Goal: Find specific page/section: Find specific page/section

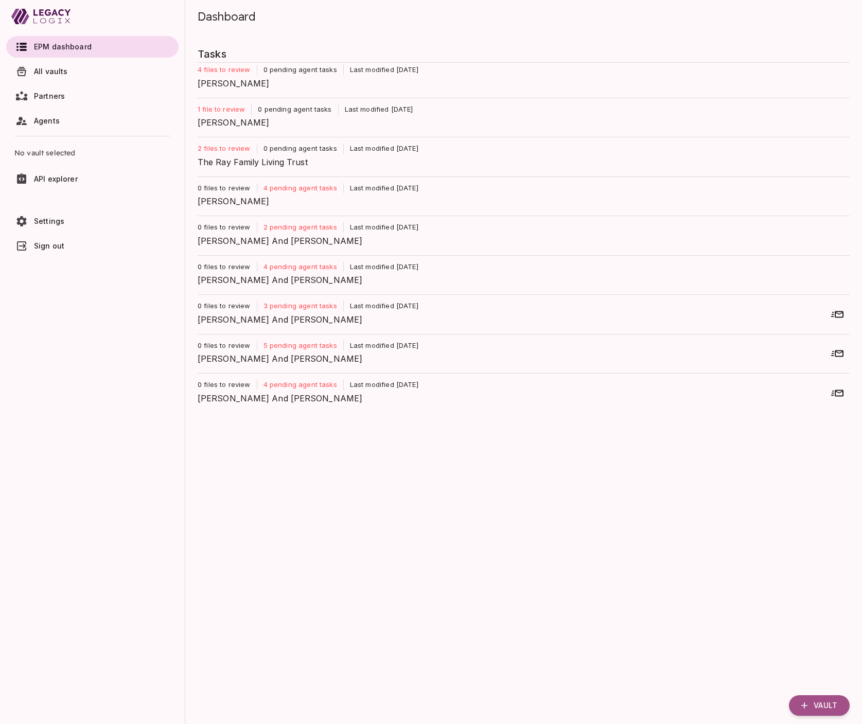
click at [59, 72] on span "All vaults" at bounding box center [51, 71] width 34 height 9
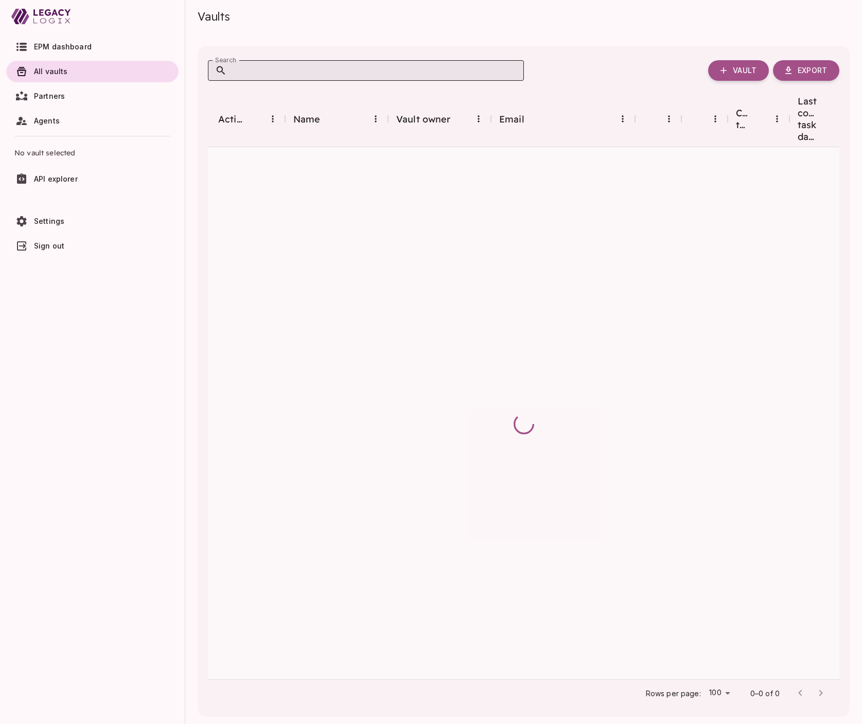
click at [269, 73] on input "Search" at bounding box center [375, 70] width 297 height 21
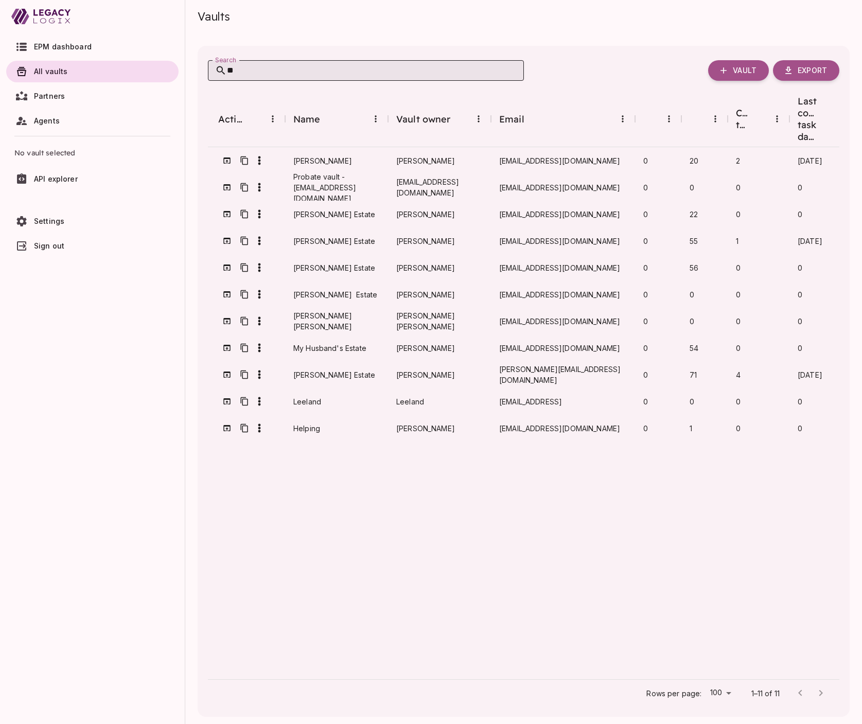
type input "***"
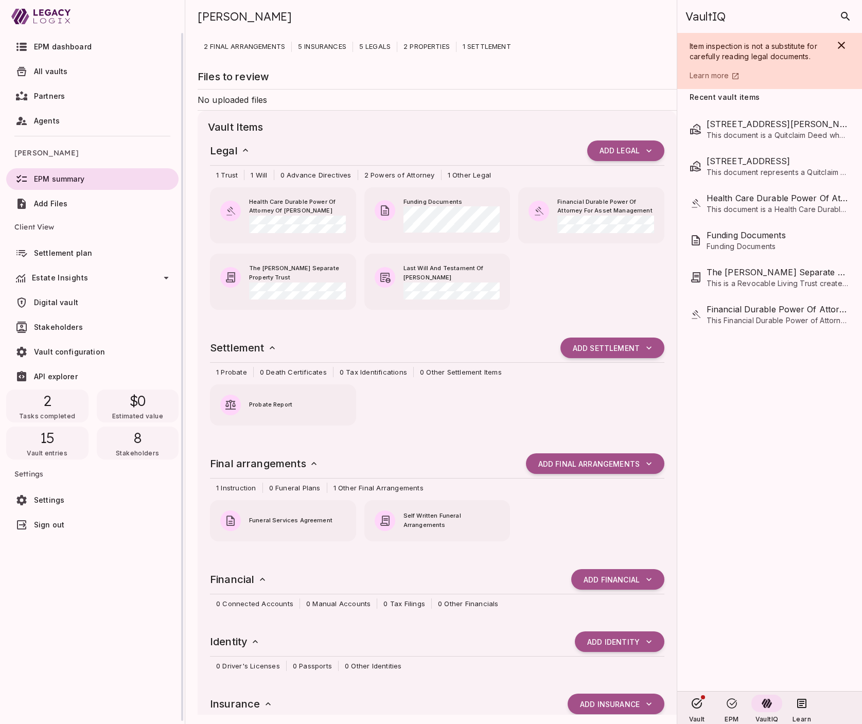
click at [167, 275] on icon at bounding box center [166, 278] width 12 height 12
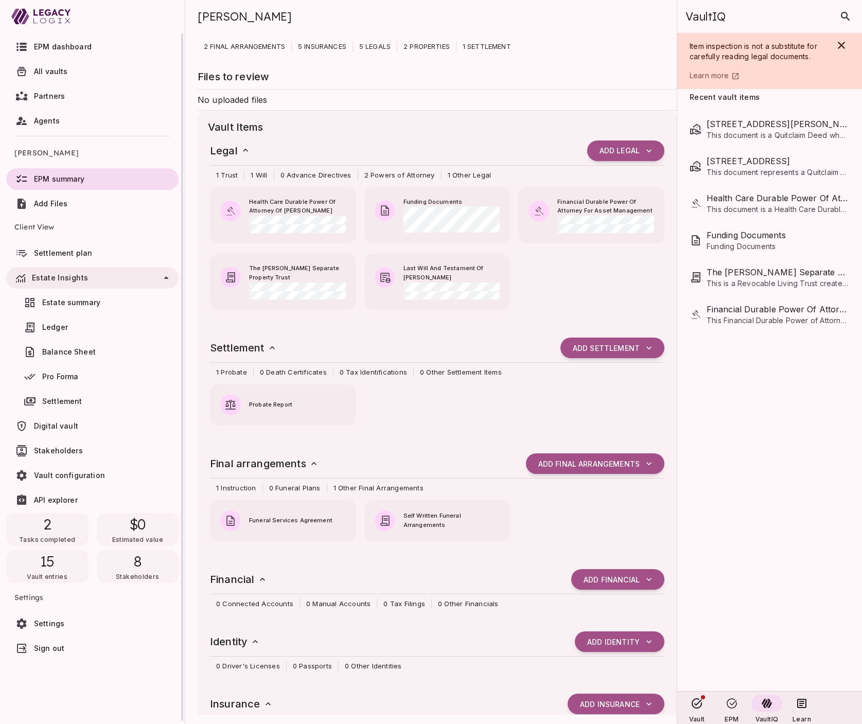
click at [97, 349] on span "Balance Sheet" at bounding box center [105, 352] width 126 height 10
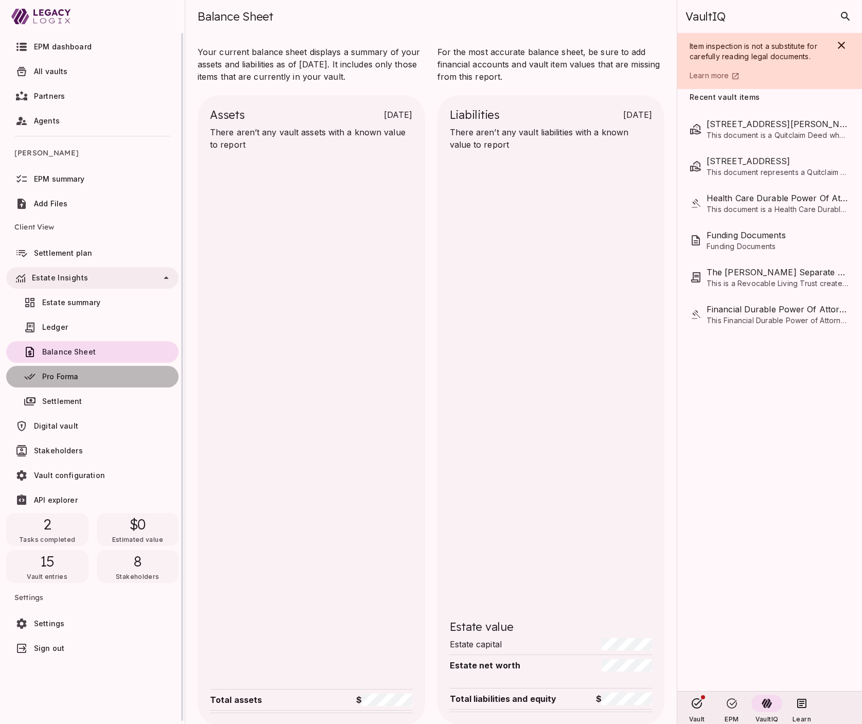
click at [93, 377] on span "Pro Forma" at bounding box center [105, 377] width 126 height 10
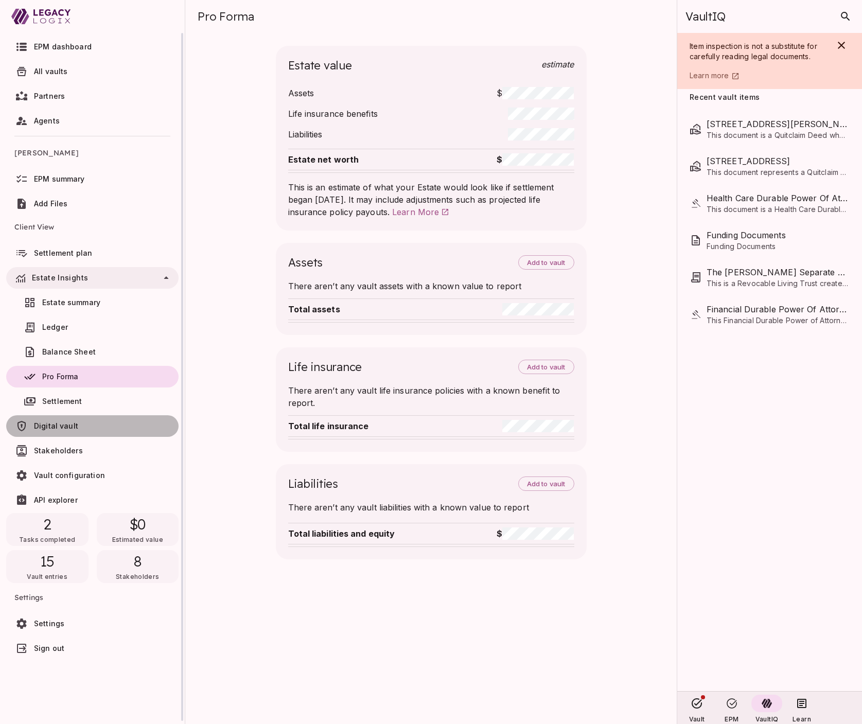
click at [94, 428] on span "Digital vault" at bounding box center [104, 426] width 140 height 10
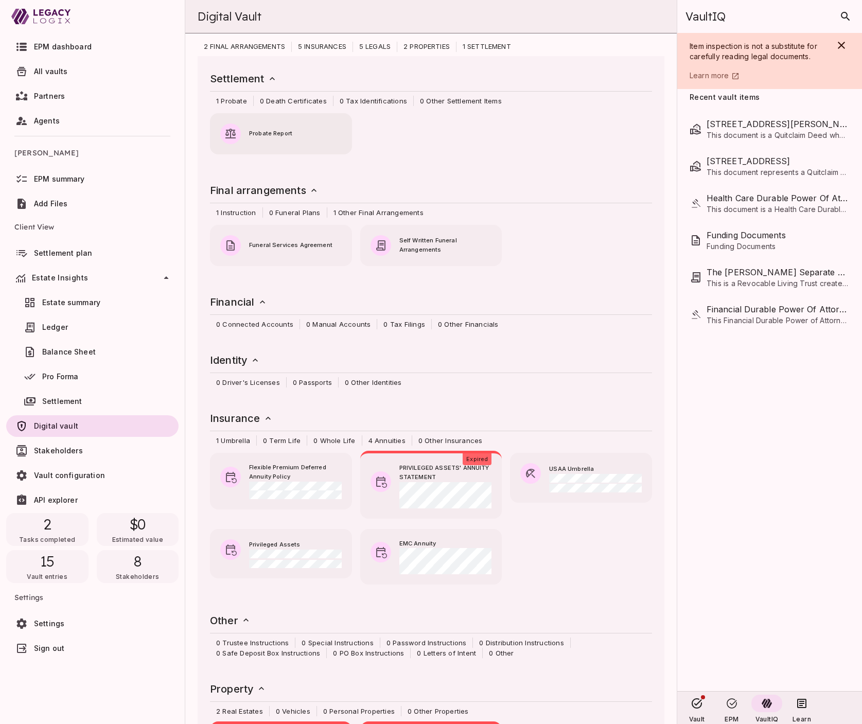
scroll to position [372, 0]
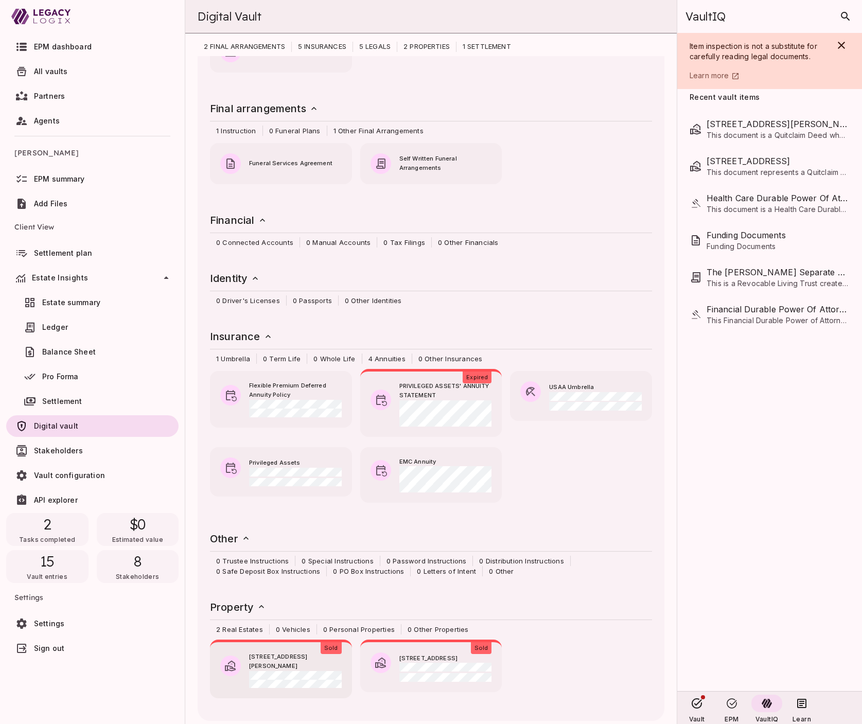
click at [290, 653] on span "[STREET_ADDRESS][PERSON_NAME]" at bounding box center [295, 662] width 93 height 19
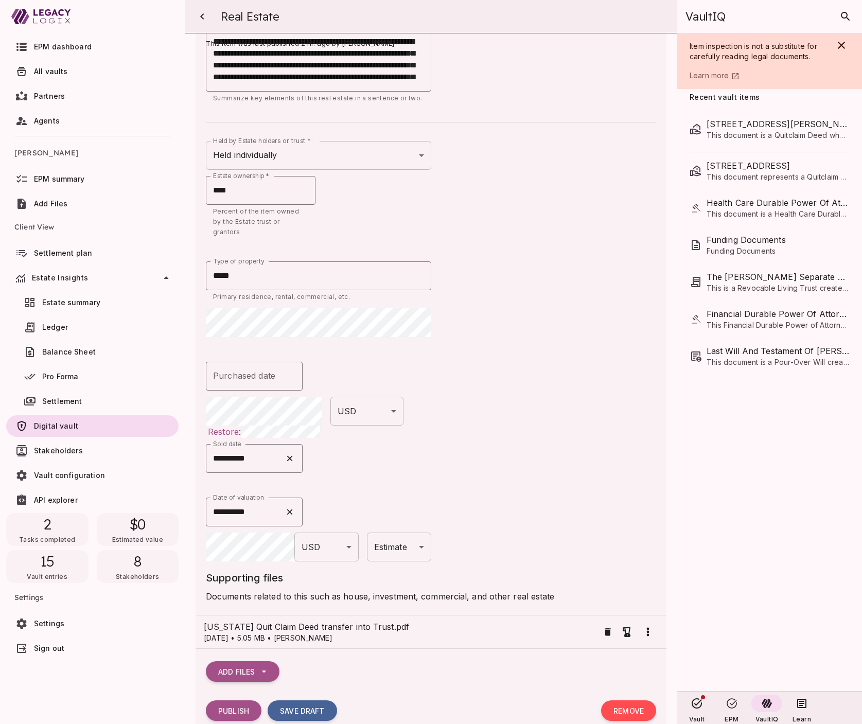
scroll to position [120, 0]
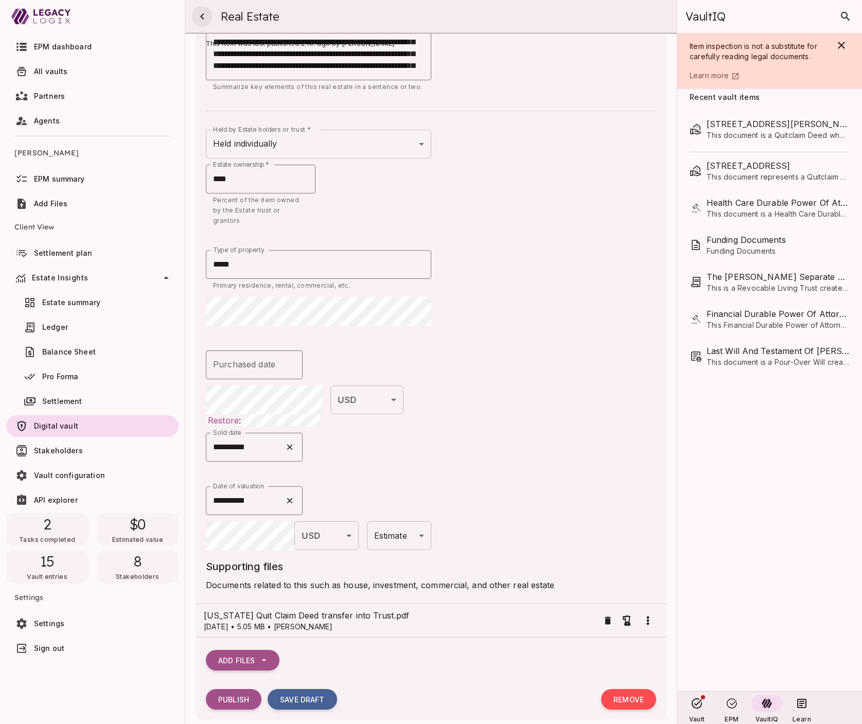
click at [203, 13] on icon "button" at bounding box center [202, 16] width 12 height 12
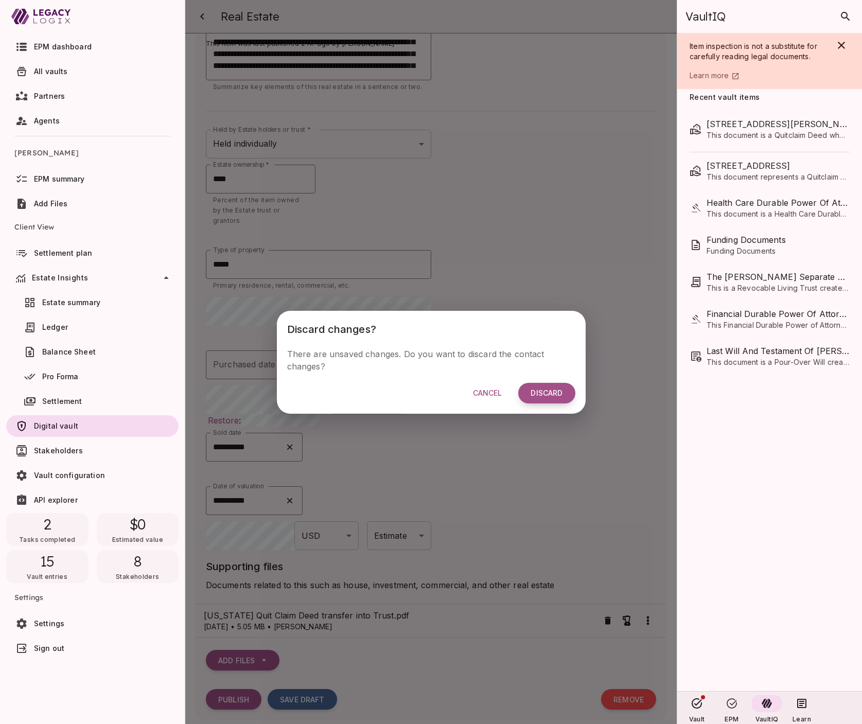
click at [549, 386] on button "Discard" at bounding box center [546, 393] width 57 height 21
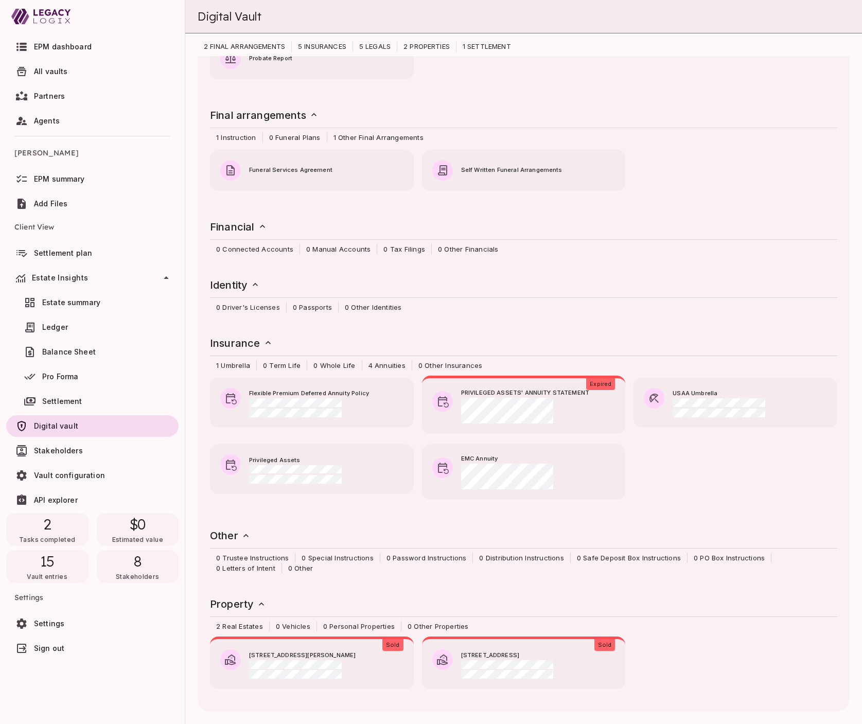
scroll to position [338, 0]
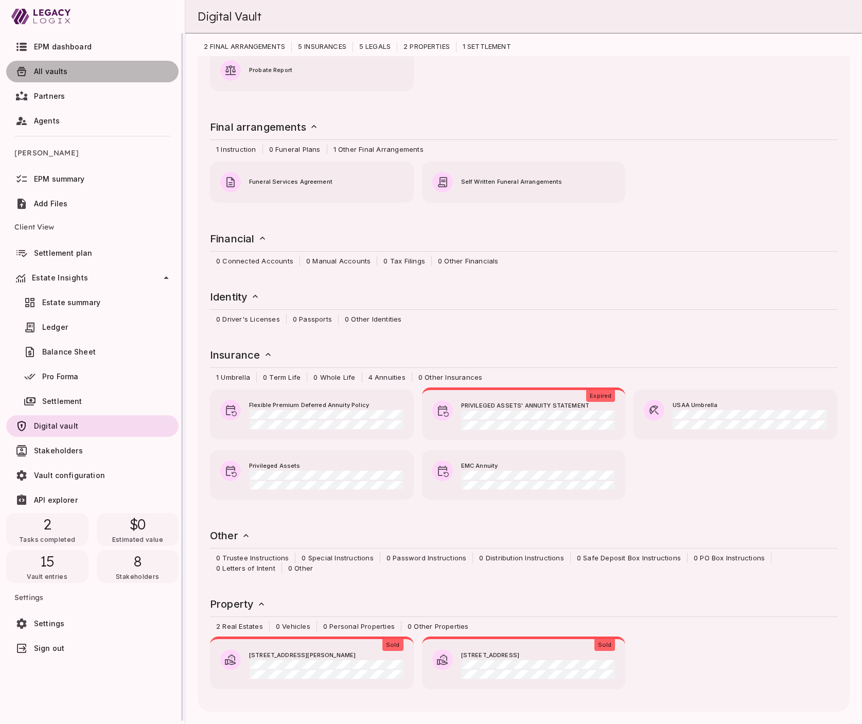
click at [72, 69] on span "All vaults" at bounding box center [104, 71] width 140 height 10
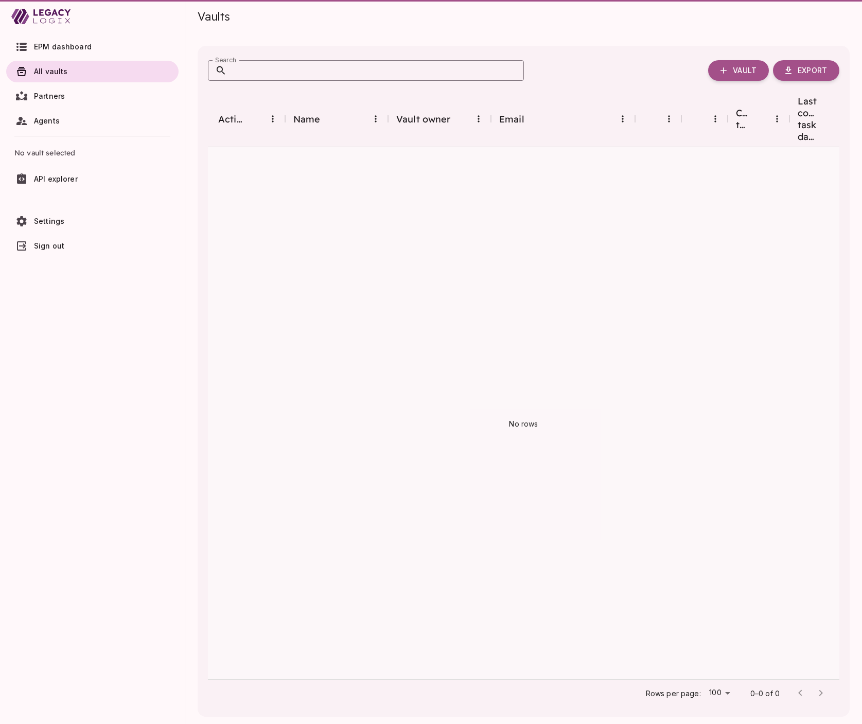
scroll to position [0, 0]
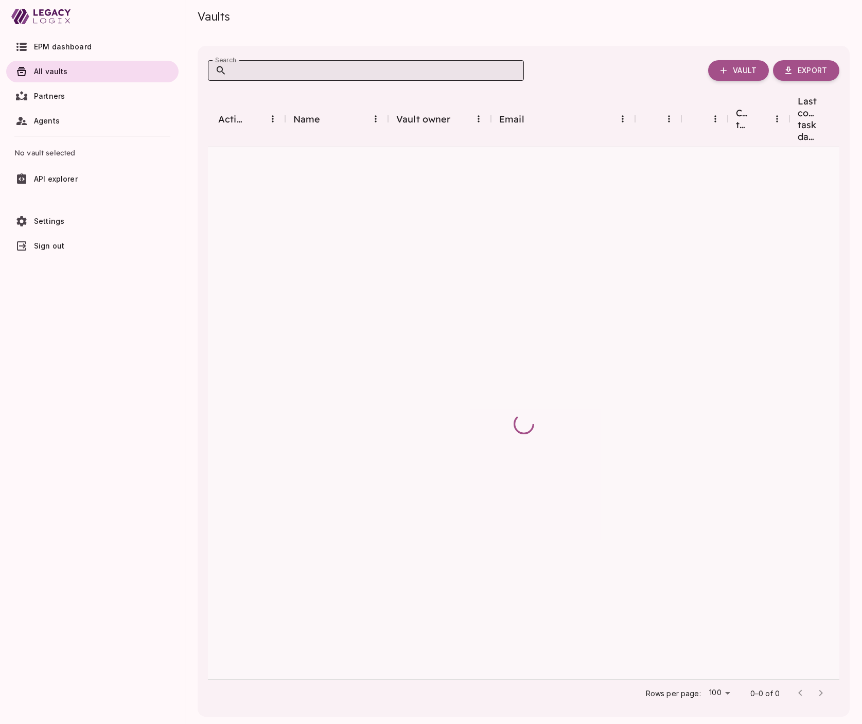
click at [297, 72] on input "Search" at bounding box center [375, 70] width 297 height 21
type input "***"
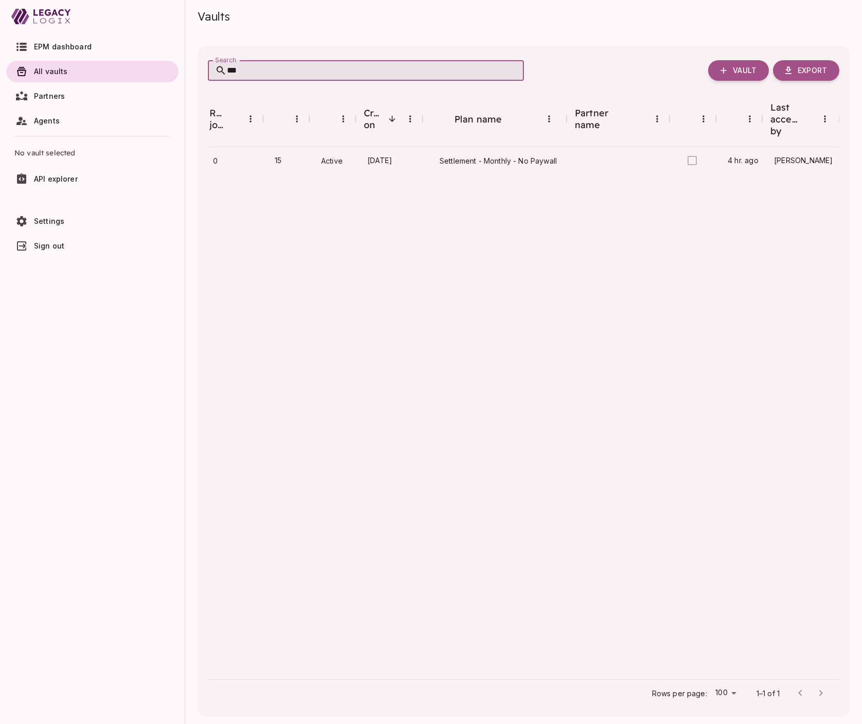
scroll to position [0, 655]
click at [513, 71] on input "***" at bounding box center [375, 70] width 297 height 21
